Goal: Communication & Community: Ask a question

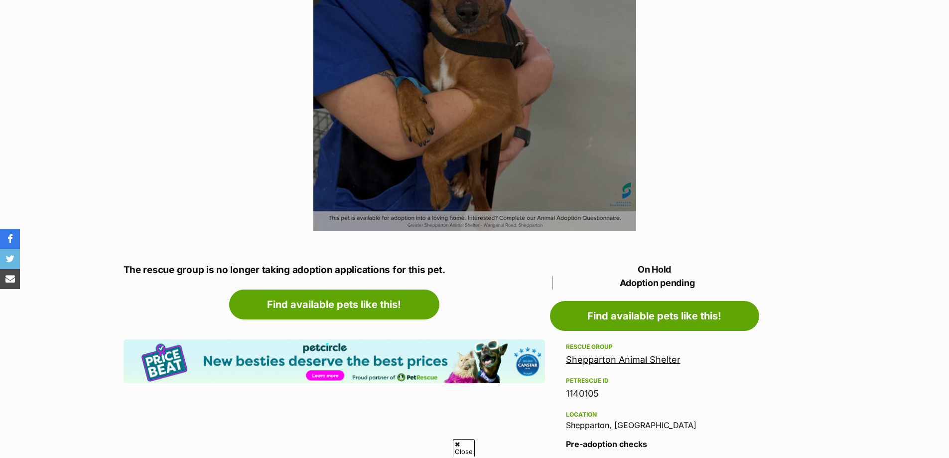
scroll to position [298, 0]
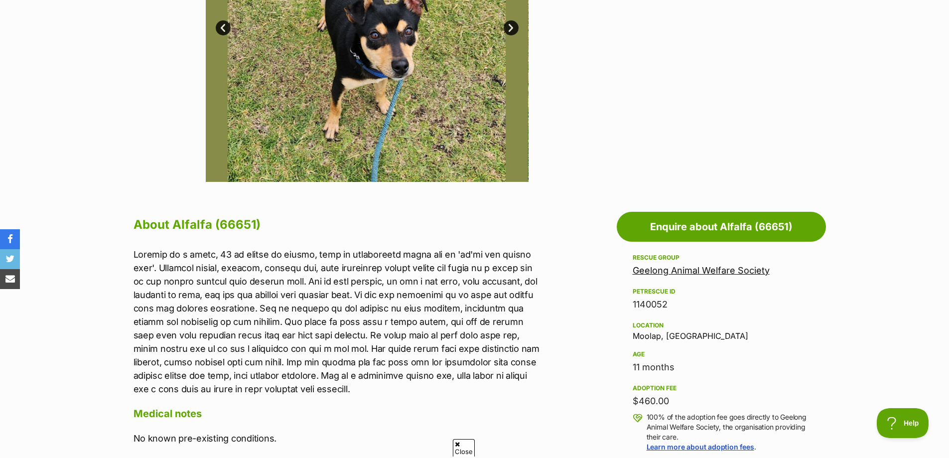
click at [510, 28] on link "Next" at bounding box center [510, 27] width 15 height 15
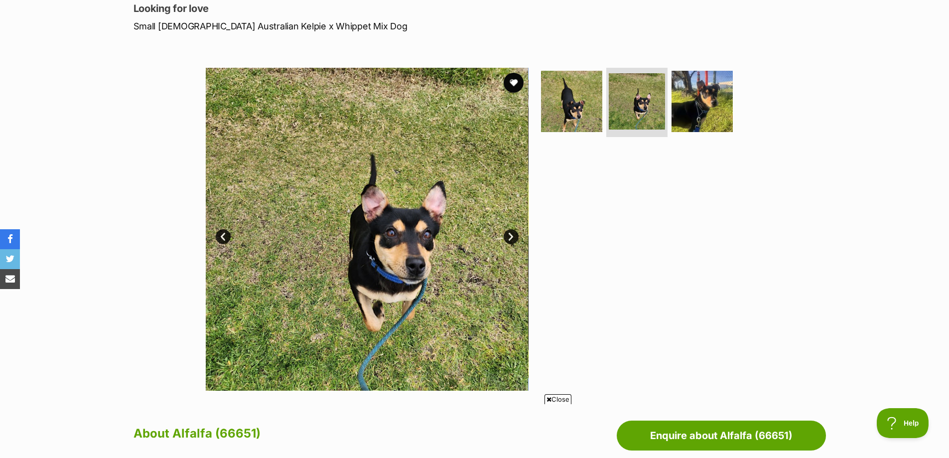
scroll to position [149, 0]
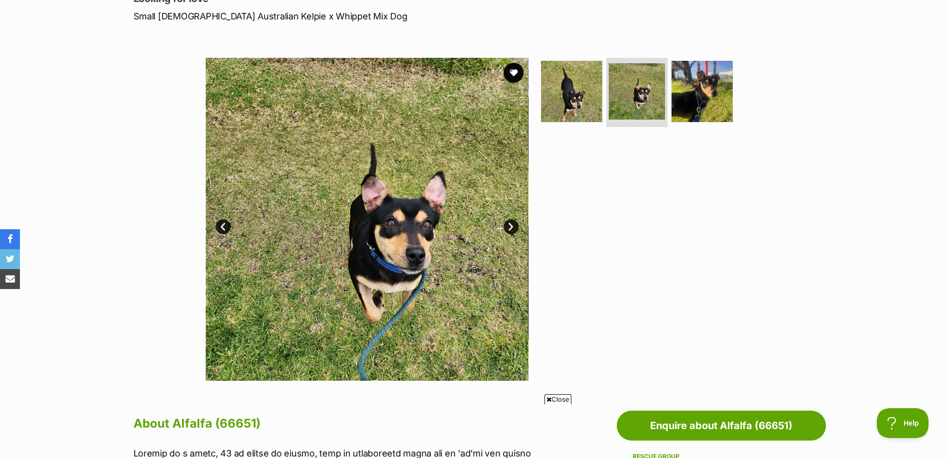
click at [509, 225] on link "Next" at bounding box center [510, 226] width 15 height 15
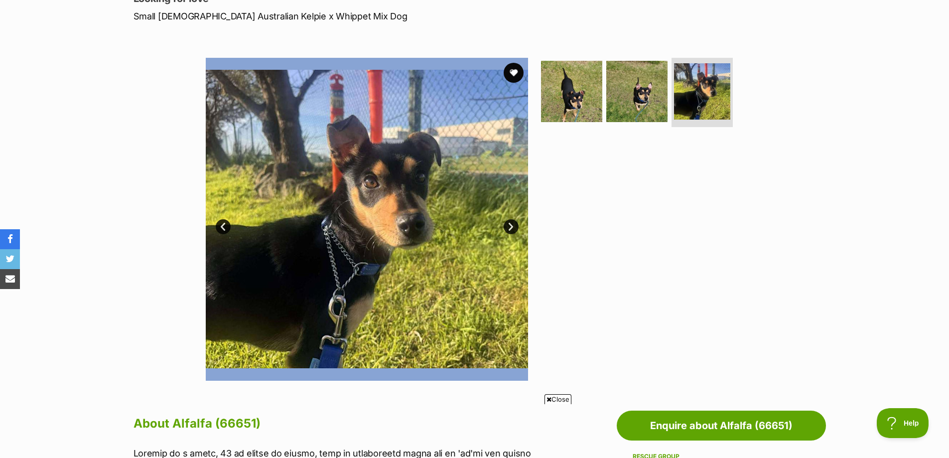
click at [509, 225] on link "Next" at bounding box center [510, 226] width 15 height 15
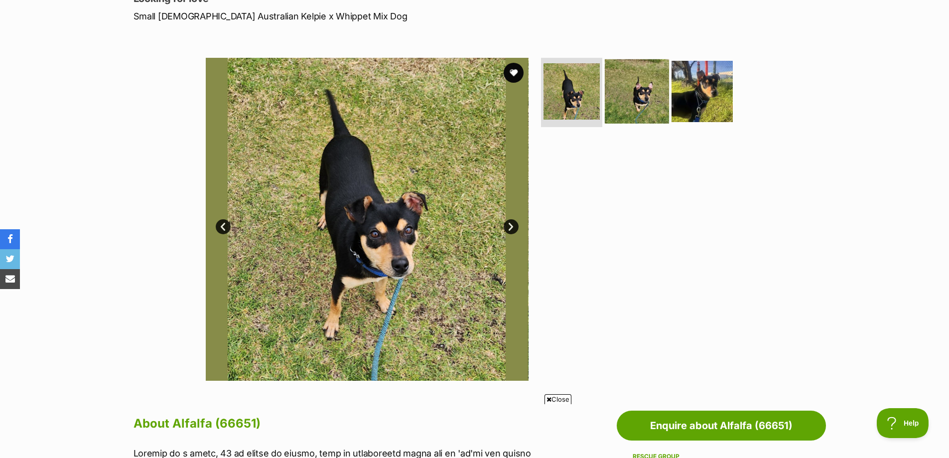
click at [630, 97] on img at bounding box center [636, 91] width 64 height 64
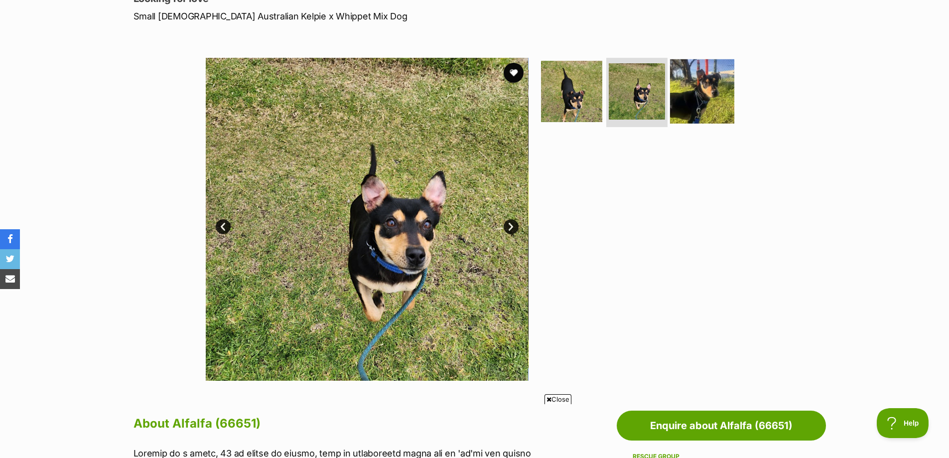
click at [711, 93] on img at bounding box center [702, 91] width 64 height 64
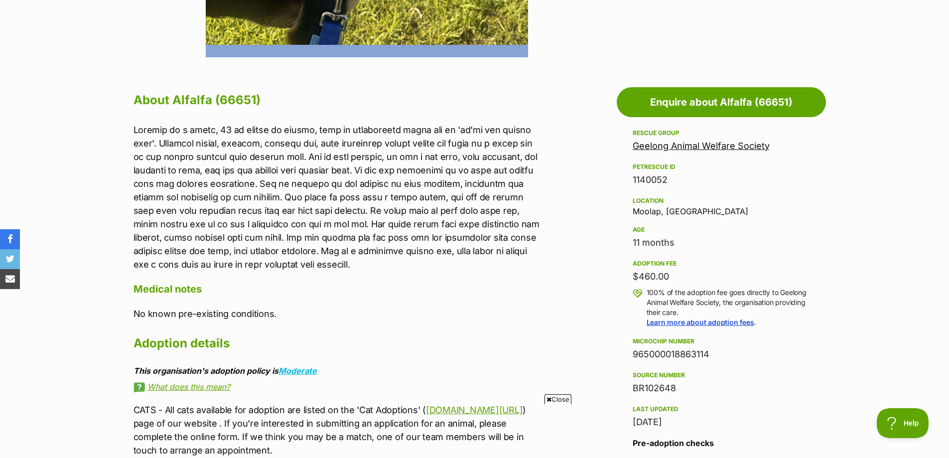
scroll to position [448, 0]
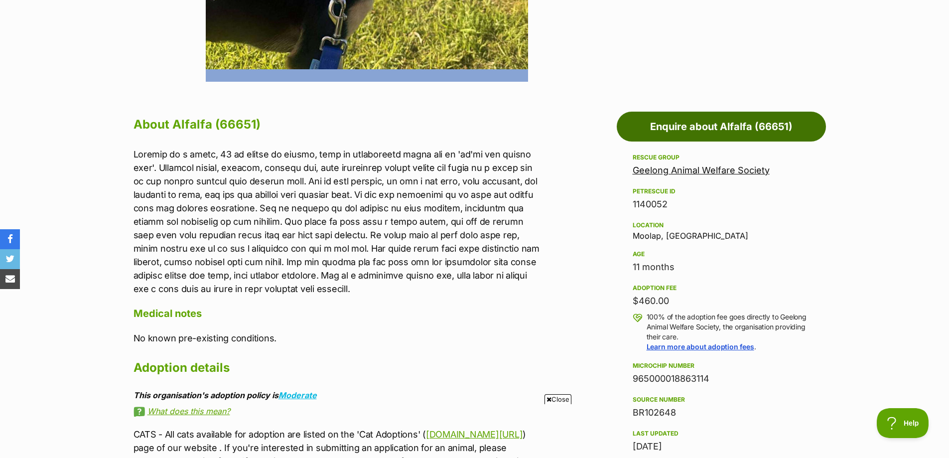
click at [673, 120] on link "Enquire about Alfalfa (66651)" at bounding box center [720, 127] width 209 height 30
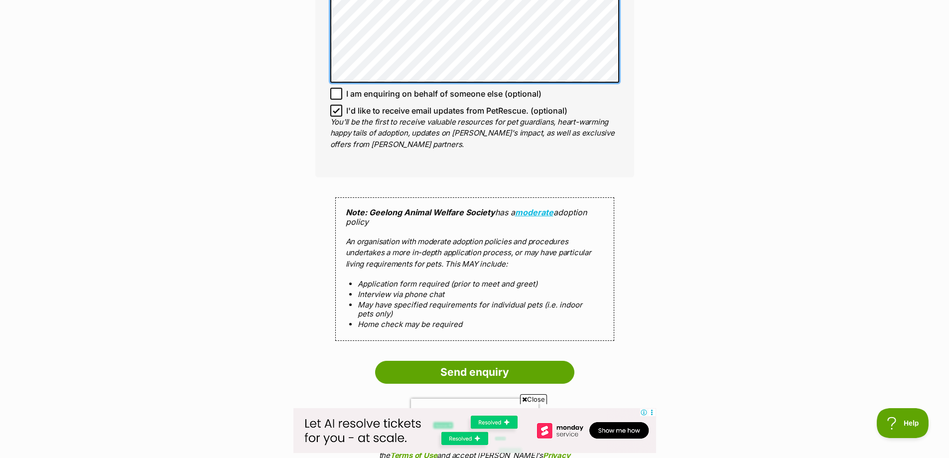
scroll to position [797, 0]
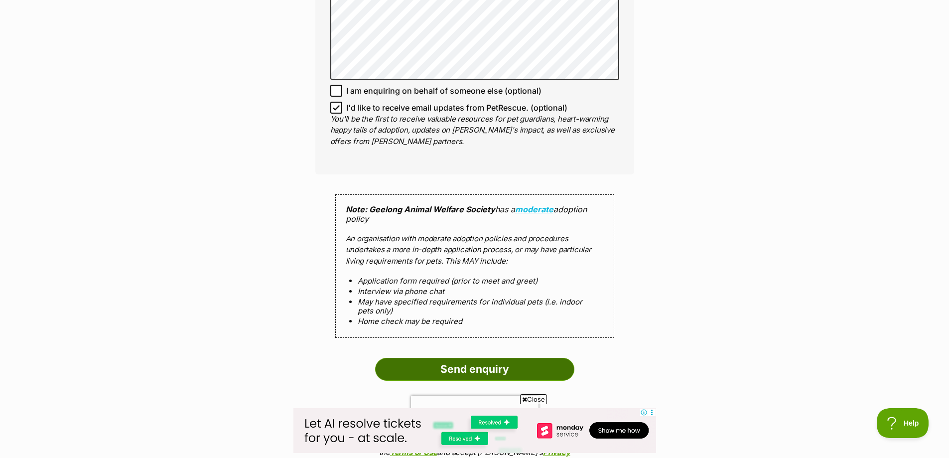
click at [495, 366] on input "Send enquiry" at bounding box center [474, 368] width 199 height 23
